Goal: Find specific page/section: Find specific page/section

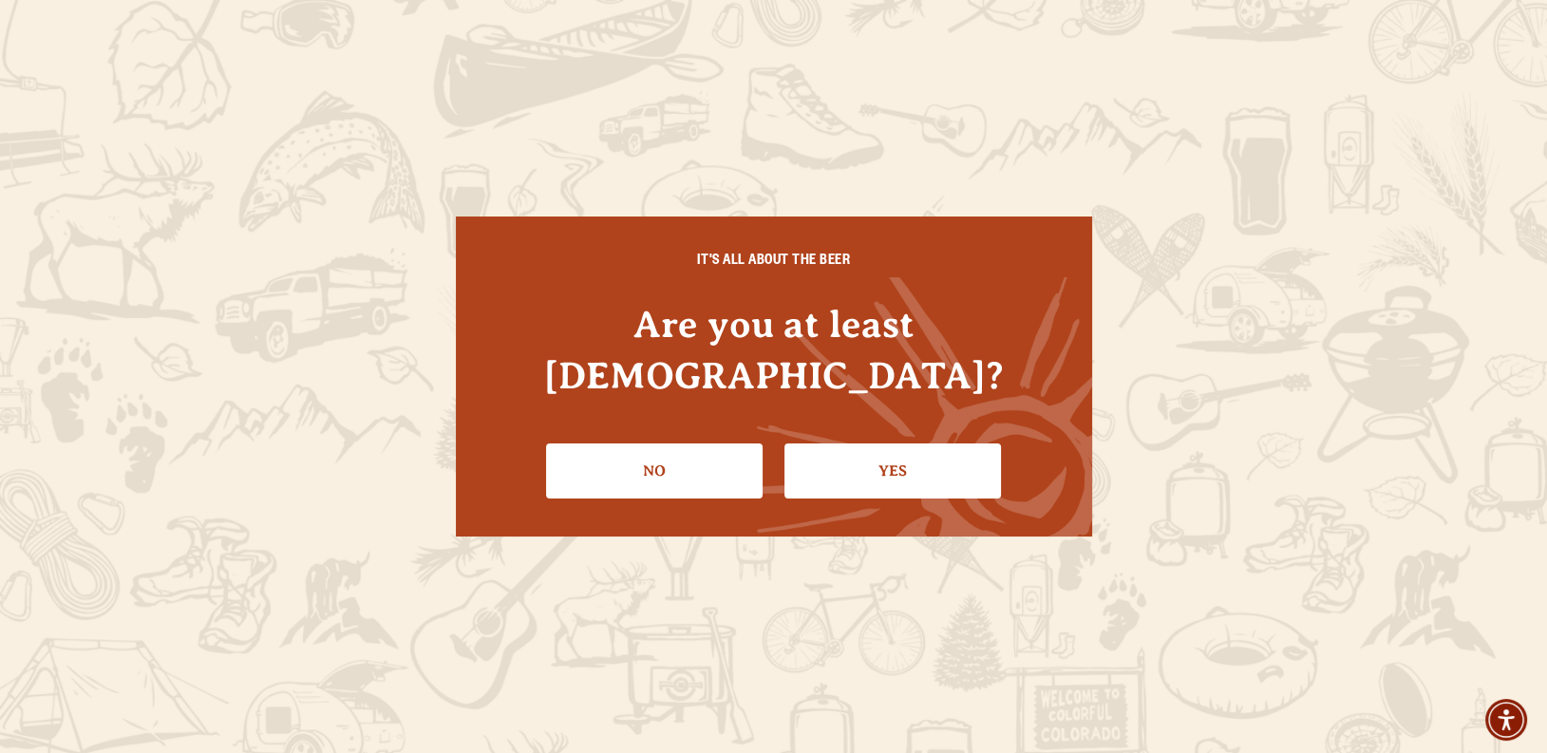
click at [823, 454] on link "Yes" at bounding box center [892, 470] width 216 height 55
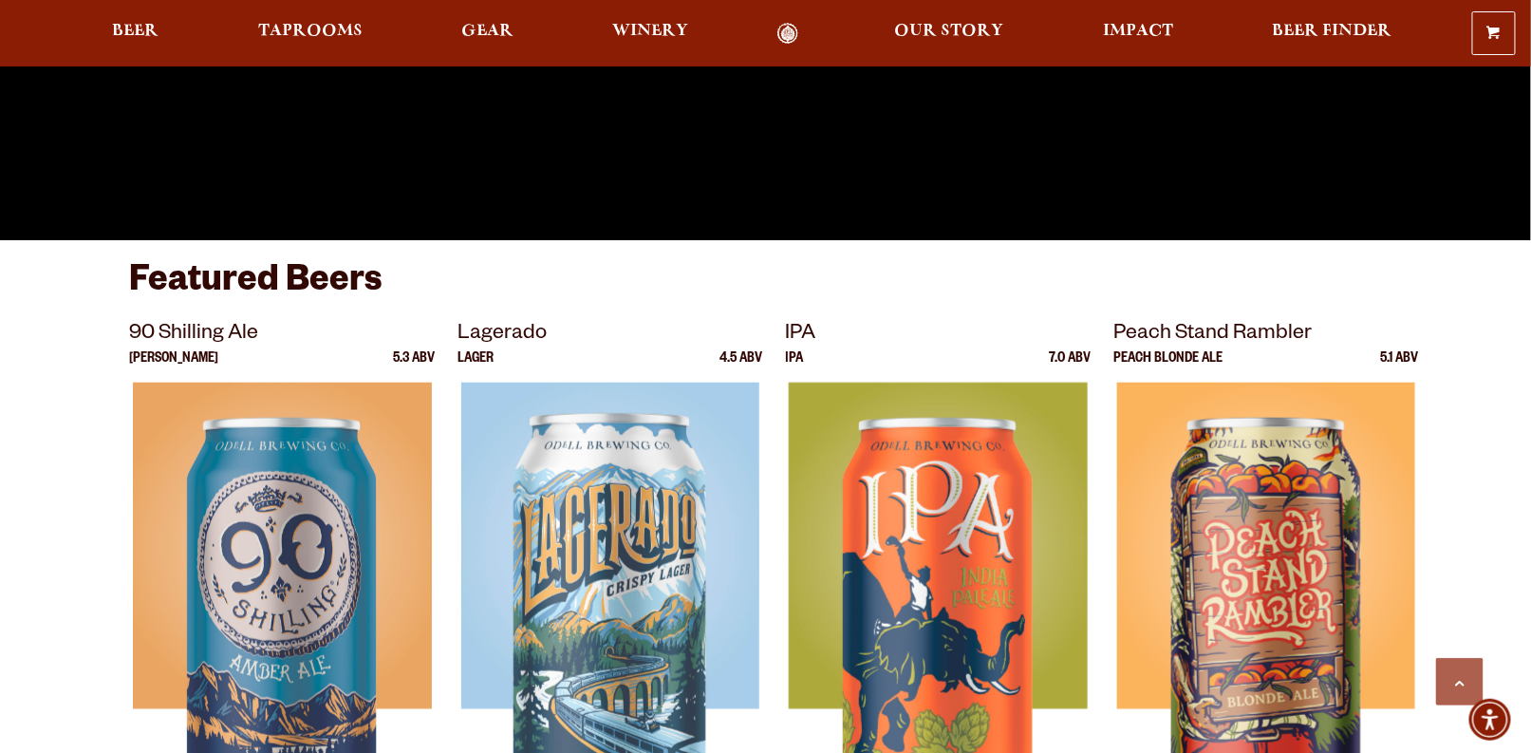
scroll to position [632, 0]
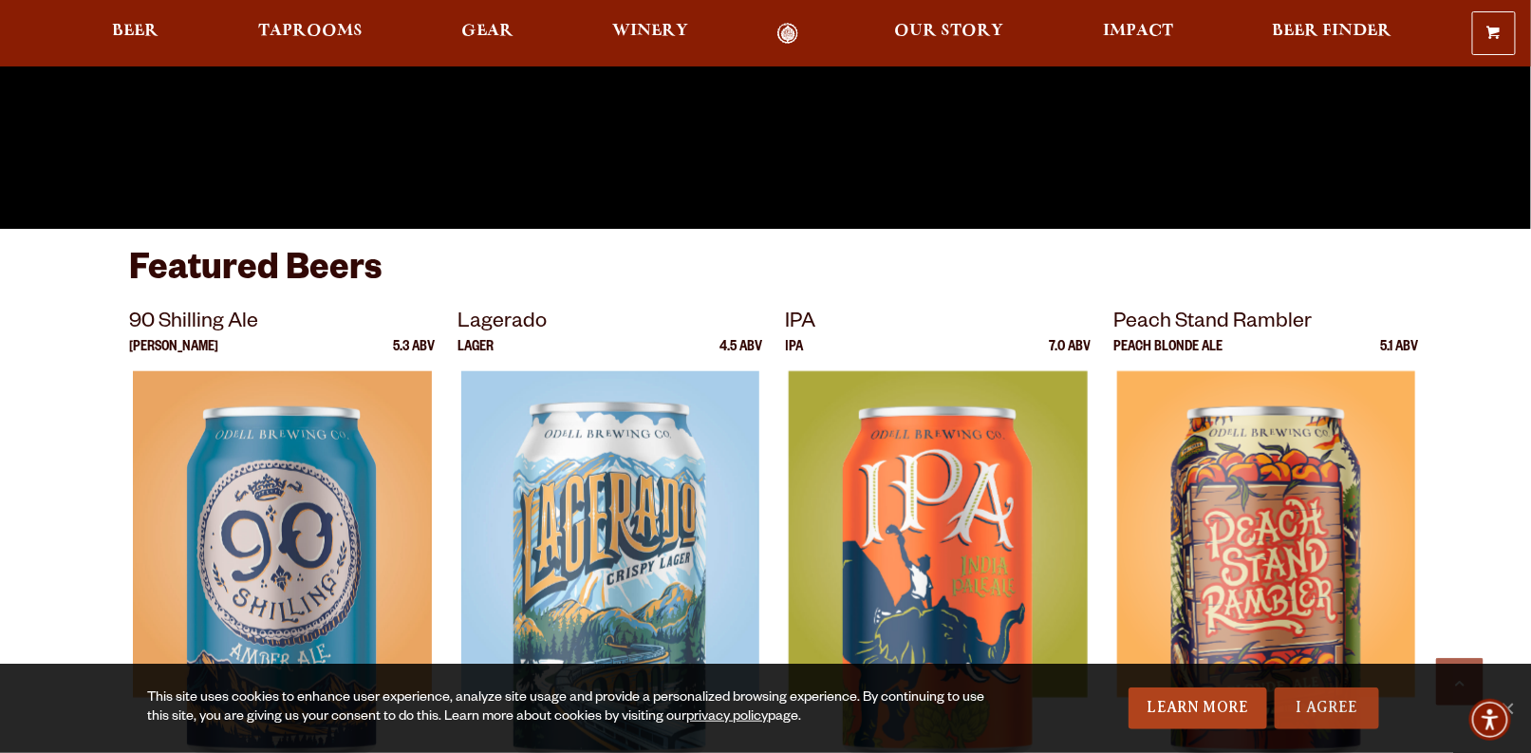
click at [1335, 720] on link "I Agree" at bounding box center [1327, 708] width 104 height 42
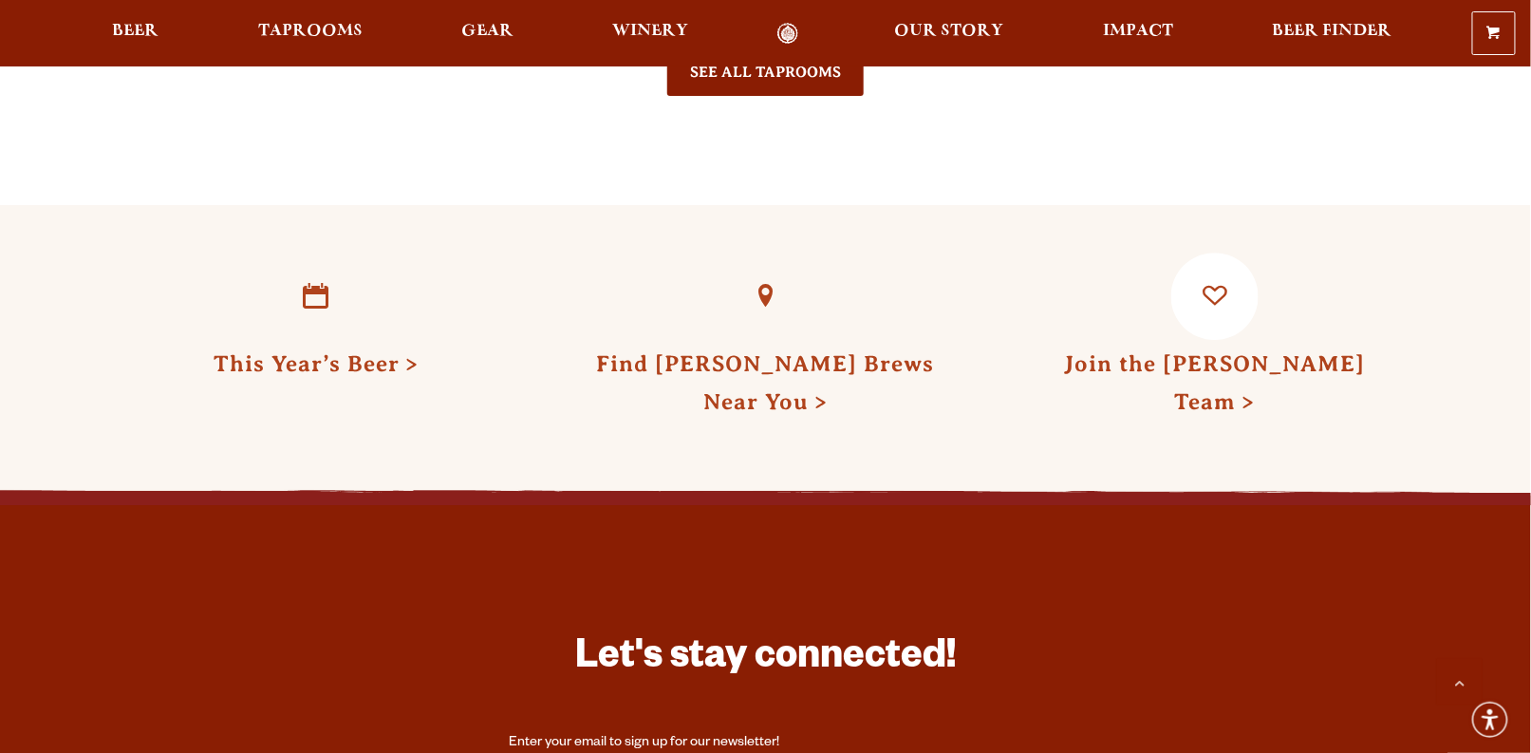
scroll to position [4810, 0]
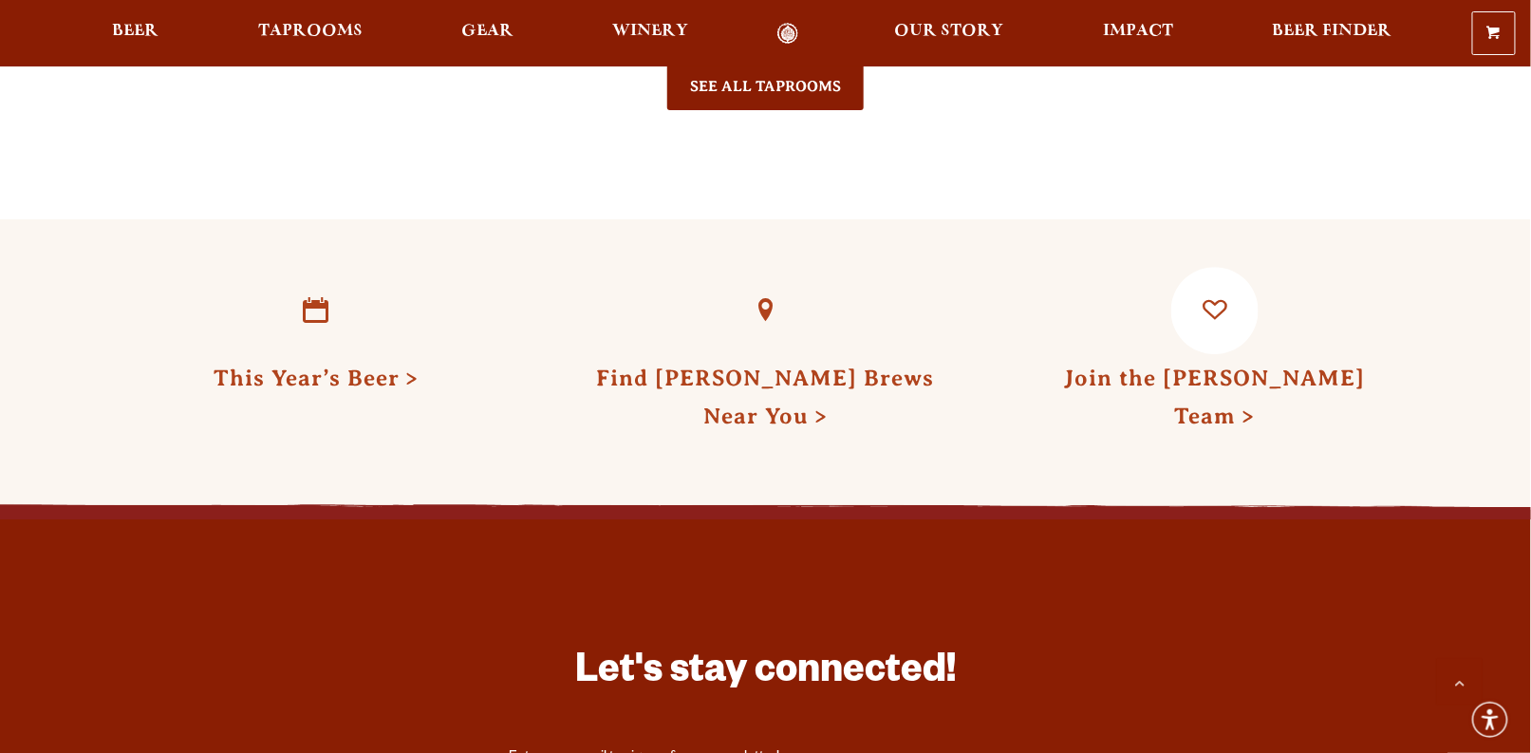
click at [1169, 366] on link "Join the Odell Team" at bounding box center [1214, 397] width 301 height 63
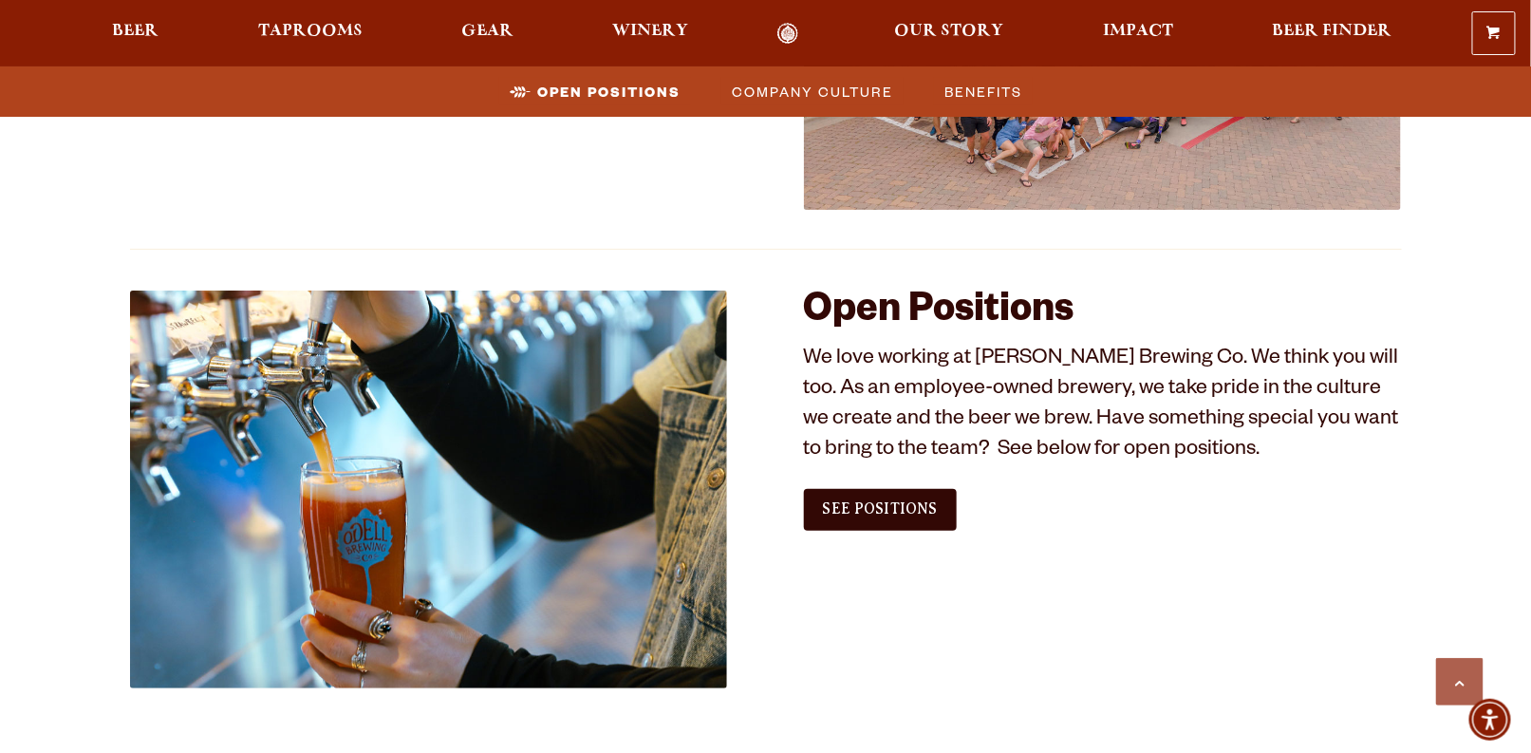
scroll to position [1012, 0]
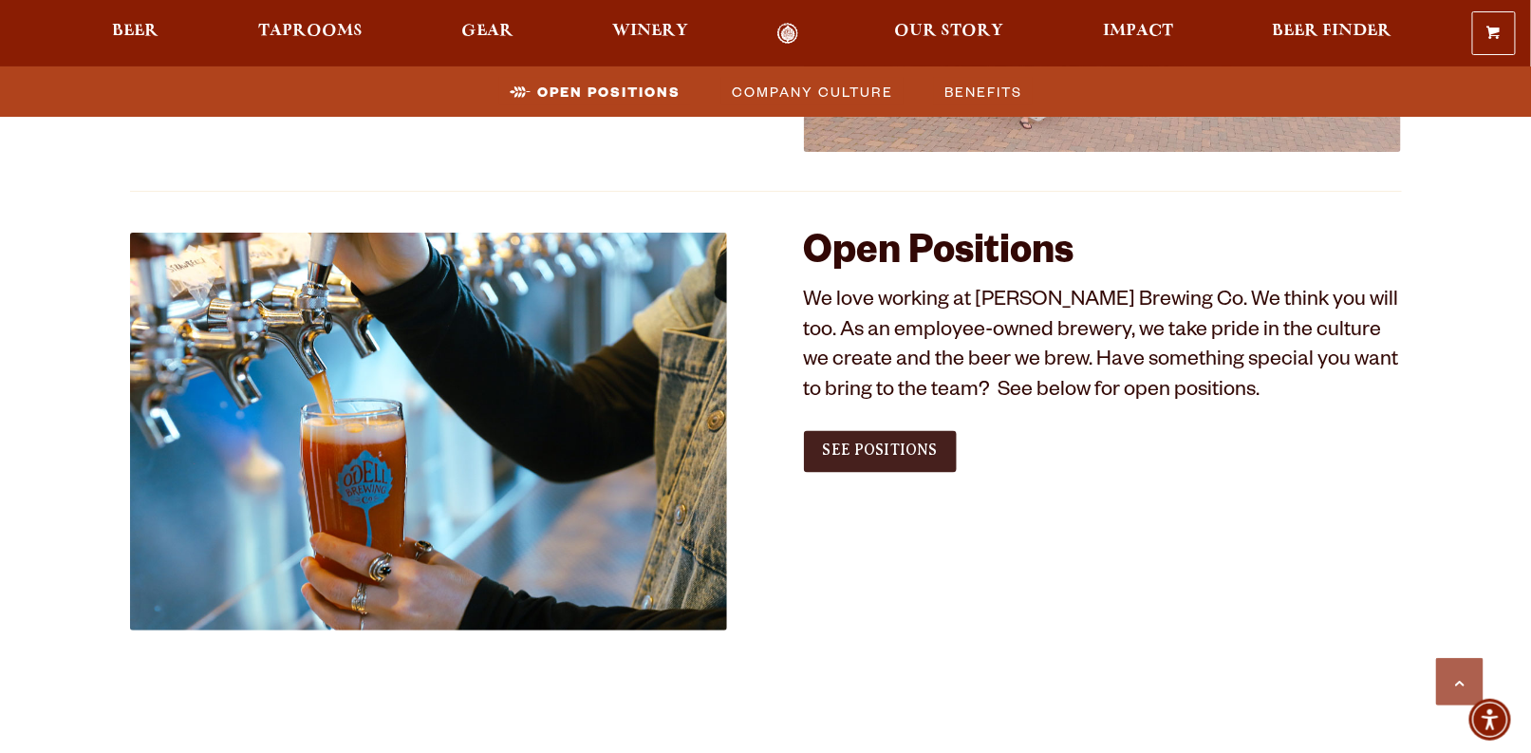
click at [921, 455] on span "See Positions" at bounding box center [880, 450] width 115 height 17
click at [878, 450] on span "See Positions" at bounding box center [880, 450] width 115 height 17
